Goal: Contribute content: Contribute content

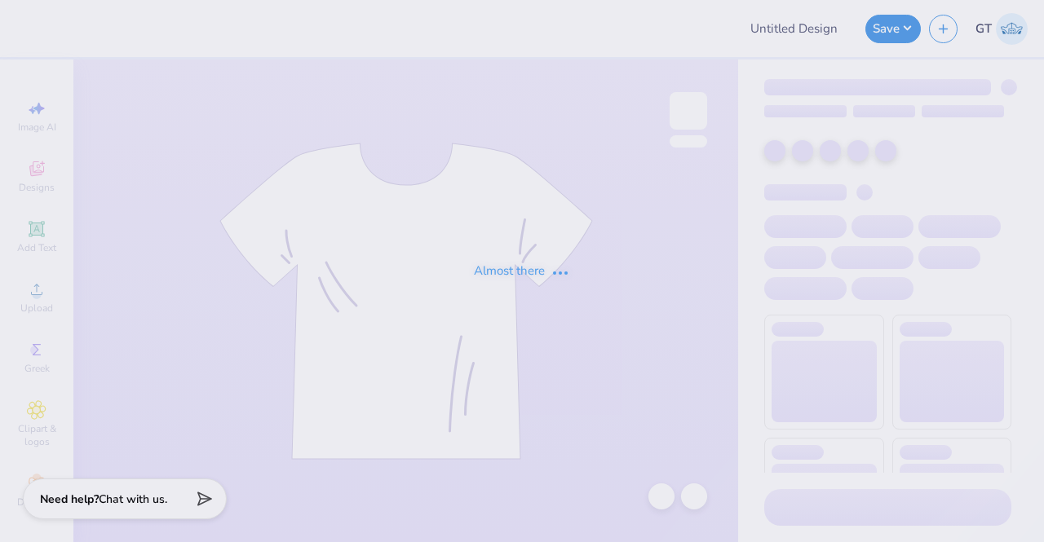
type input "fall2025 included merch"
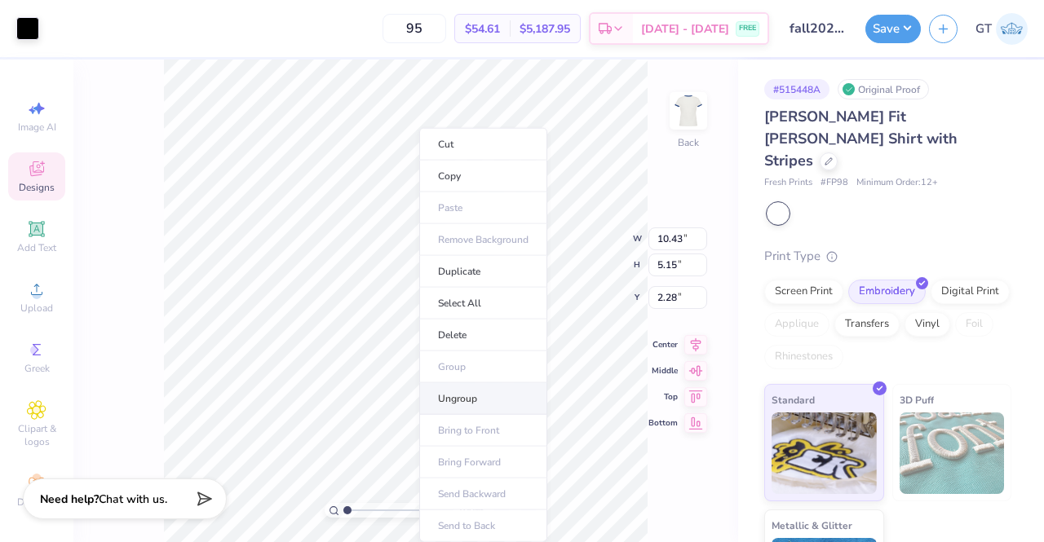
click at [470, 392] on li "Ungroup" at bounding box center [483, 399] width 128 height 32
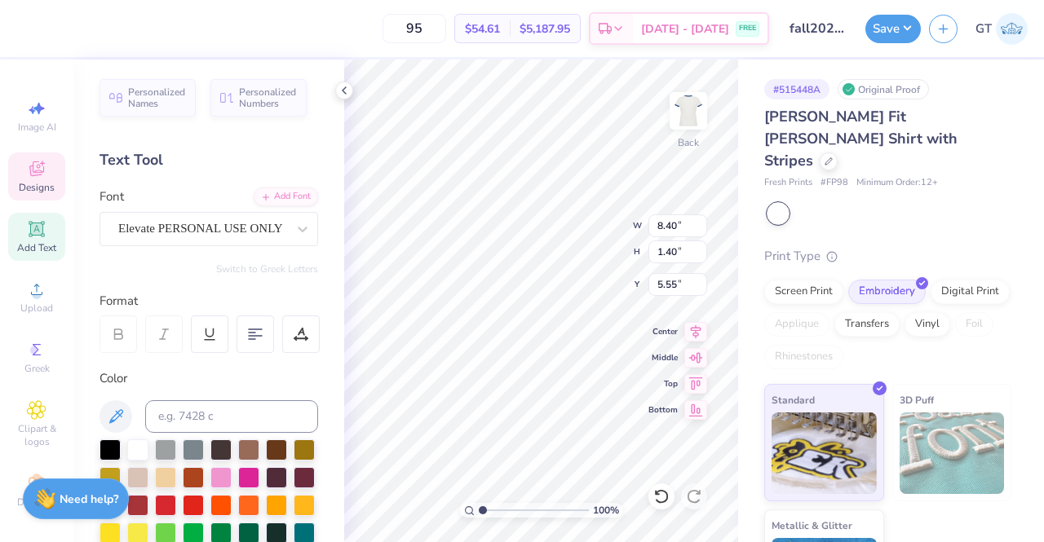
scroll to position [13, 2]
type textarea "Chi Omega"
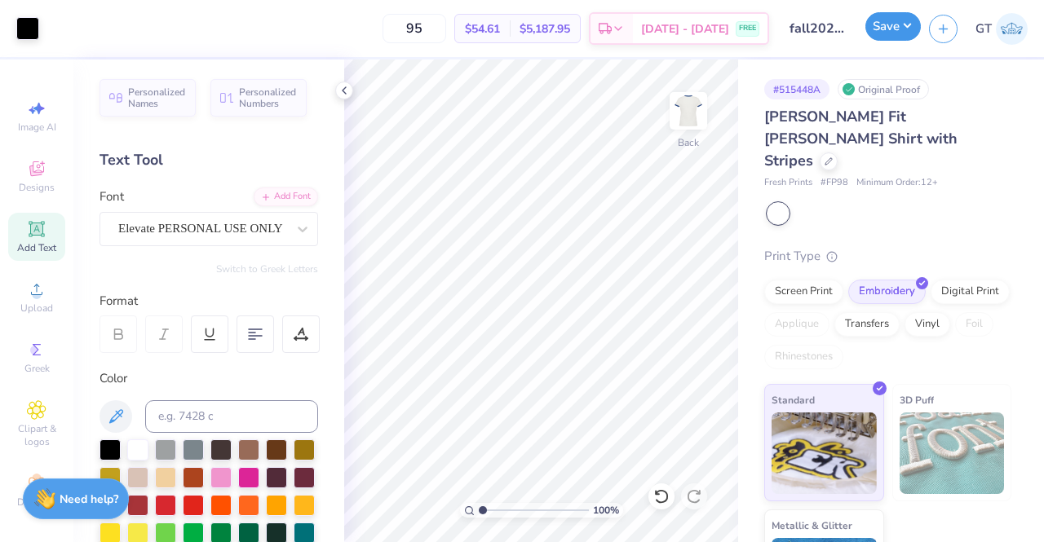
click at [883, 35] on button "Save" at bounding box center [892, 26] width 55 height 29
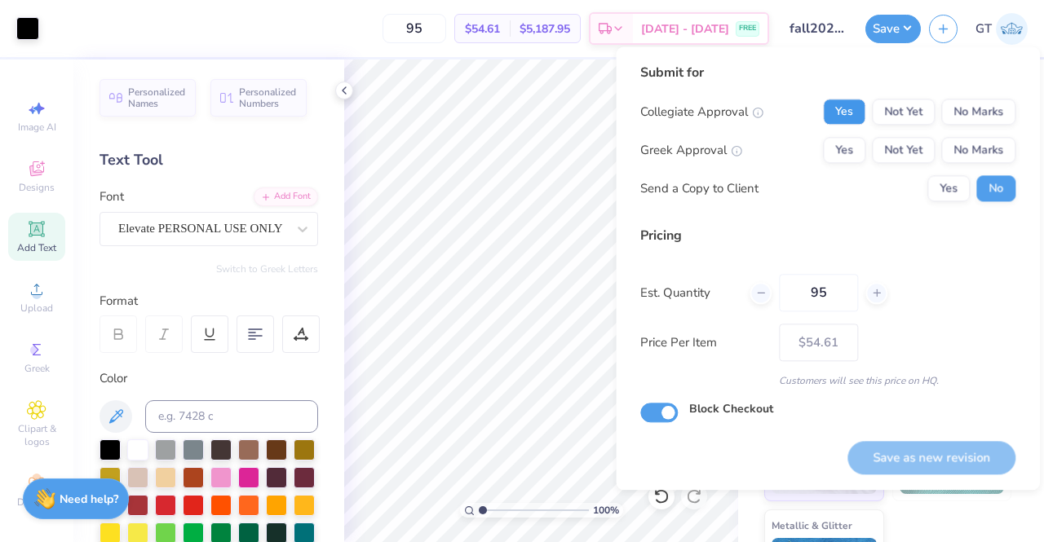
click at [858, 108] on button "Yes" at bounding box center [844, 112] width 42 height 26
click at [963, 111] on button "No Marks" at bounding box center [978, 112] width 74 height 26
click at [855, 153] on button "Yes" at bounding box center [844, 150] width 42 height 26
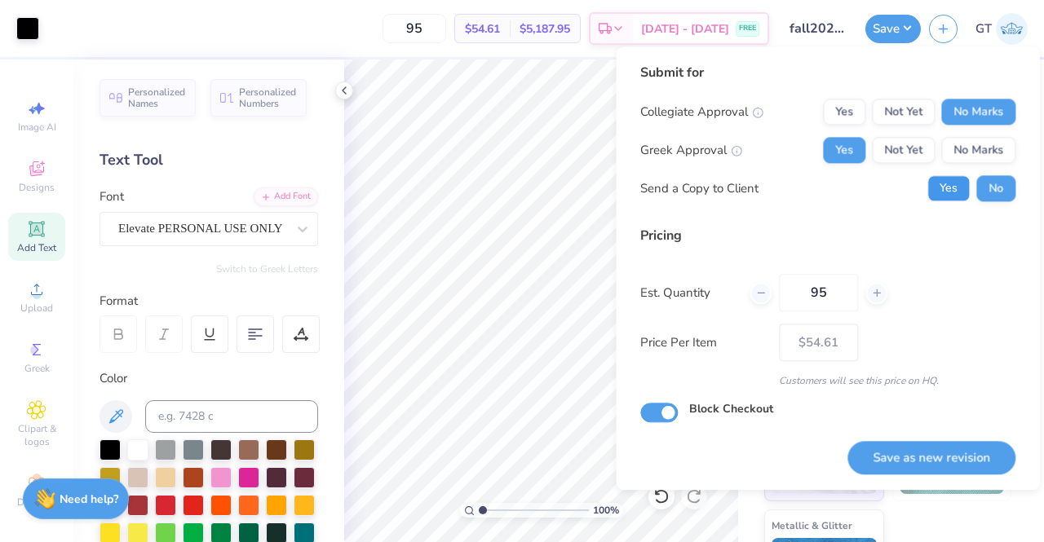
click at [945, 188] on button "Yes" at bounding box center [948, 188] width 42 height 26
click at [930, 462] on button "Save as new revision" at bounding box center [932, 457] width 168 height 33
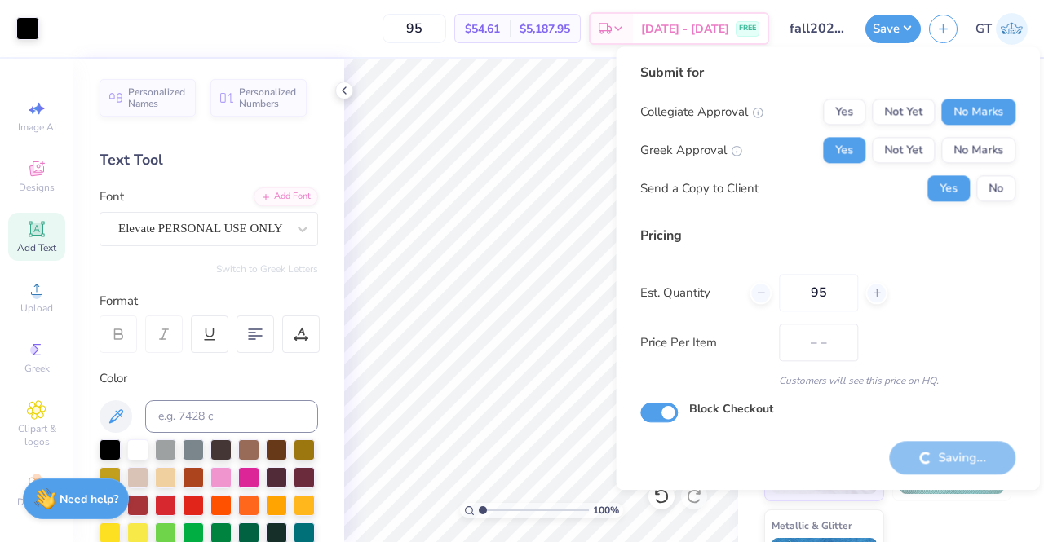
type input "$54.61"
